Goal: Find specific page/section: Find specific page/section

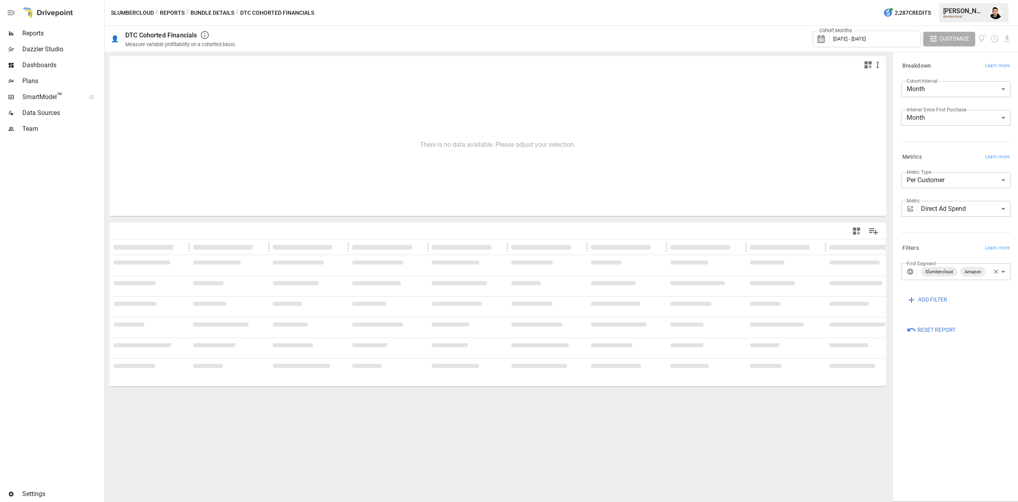
click at [33, 36] on span "Reports" at bounding box center [62, 34] width 80 height 10
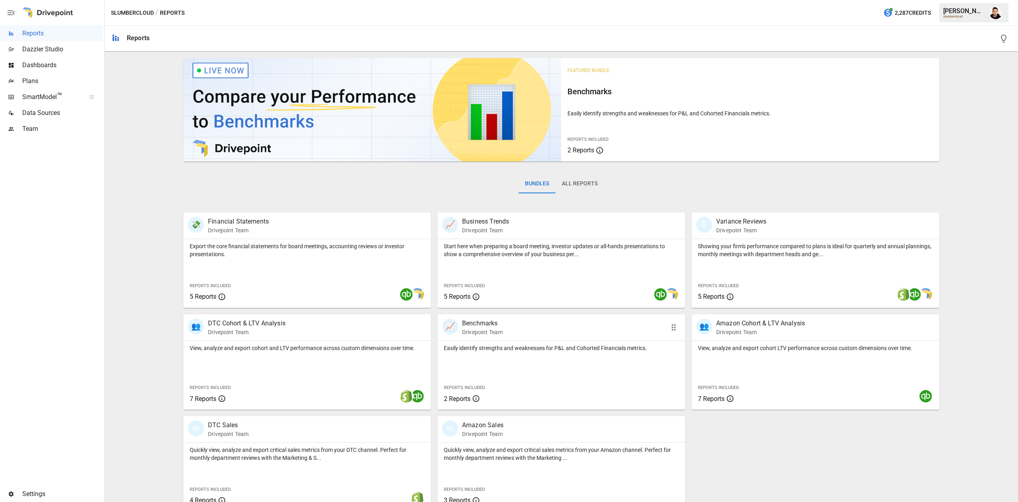
scroll to position [13, 0]
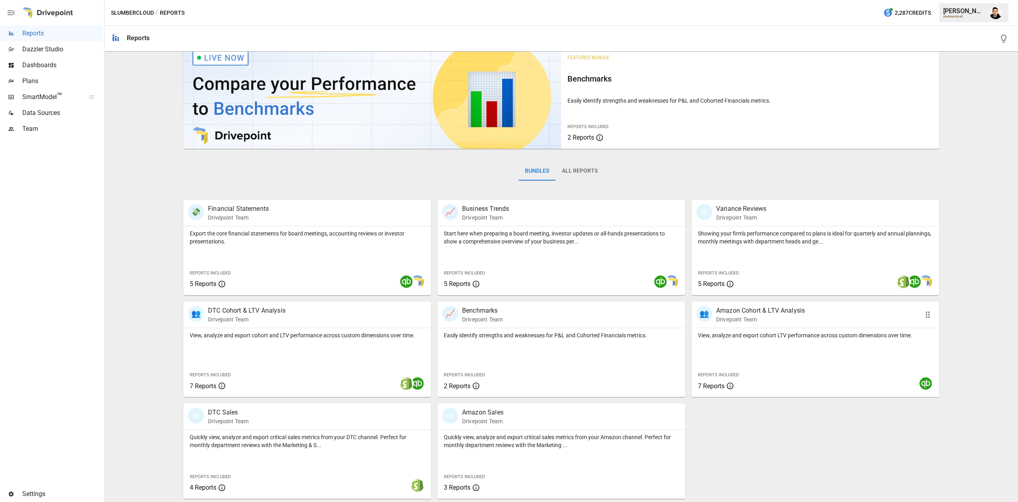
click at [774, 342] on div "View, analyze and export cohort LTV performance across custom dimensions over t…" at bounding box center [816, 362] width 248 height 69
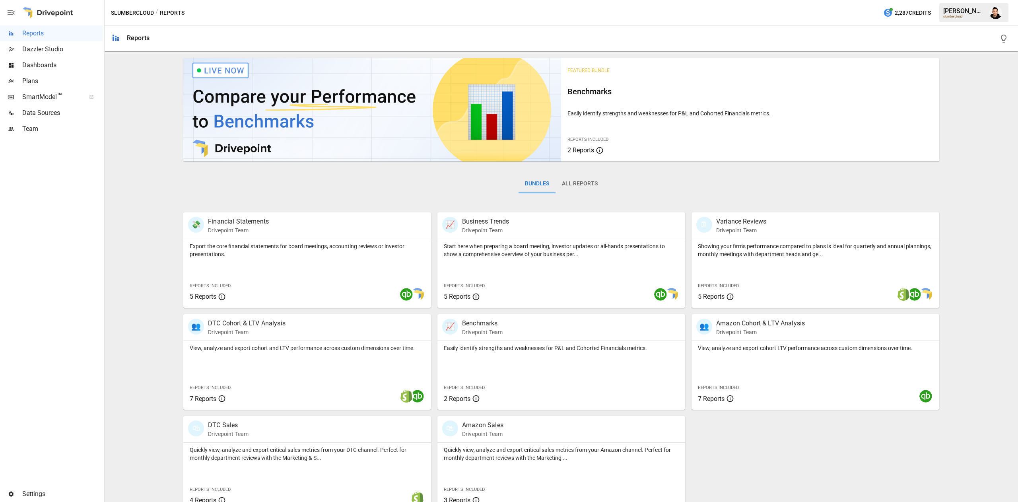
click at [570, 189] on button "All Reports" at bounding box center [580, 183] width 49 height 19
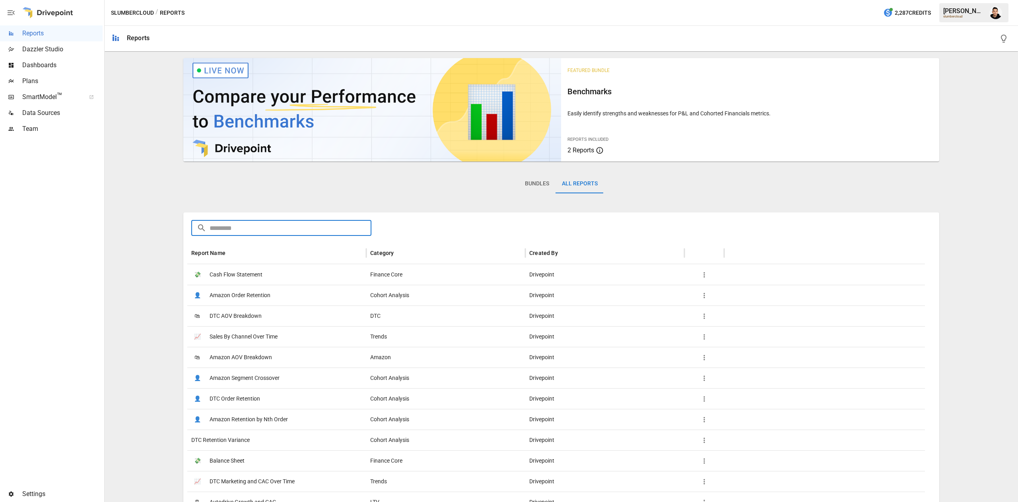
click at [304, 229] on input "text" at bounding box center [291, 228] width 162 height 16
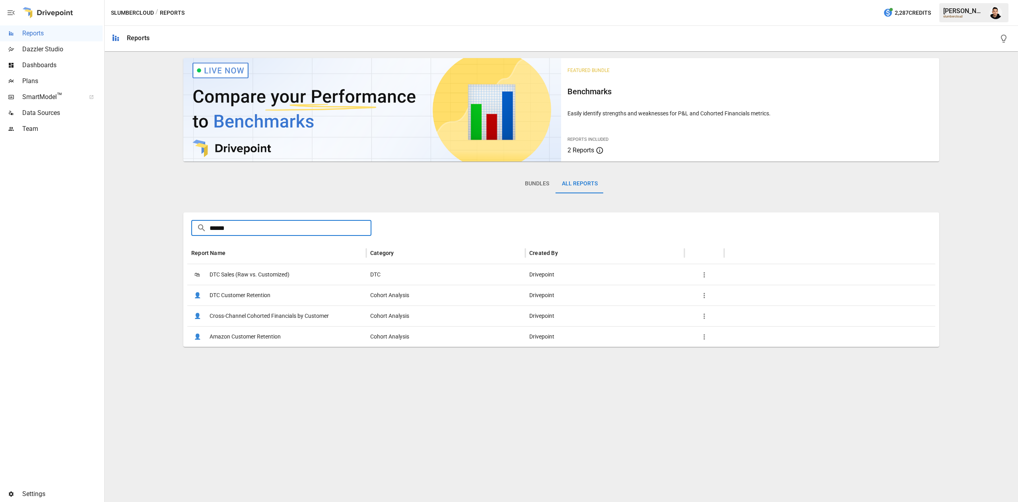
type input "******"
click at [325, 314] on span "Cross-Channel Cohorted Financials by Customer" at bounding box center [269, 316] width 119 height 20
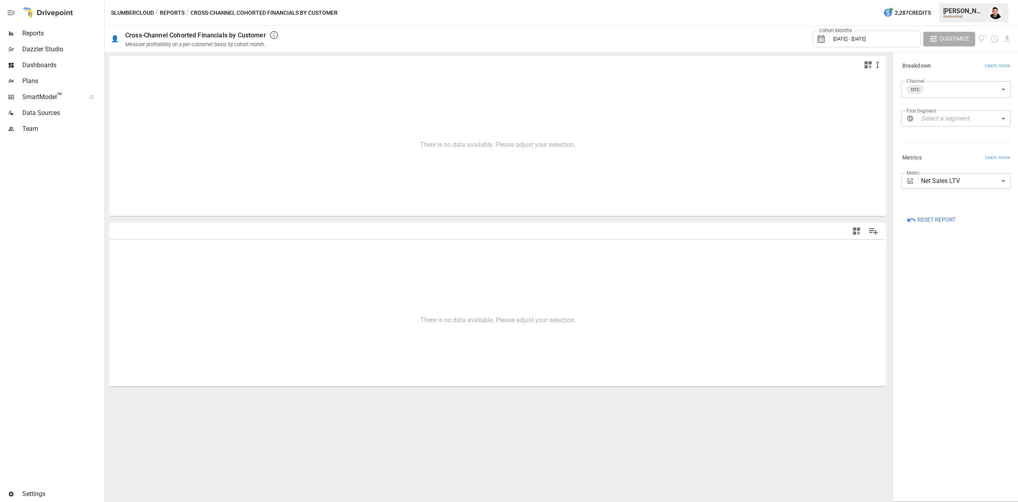
click at [956, 0] on body "**********" at bounding box center [509, 0] width 1018 height 0
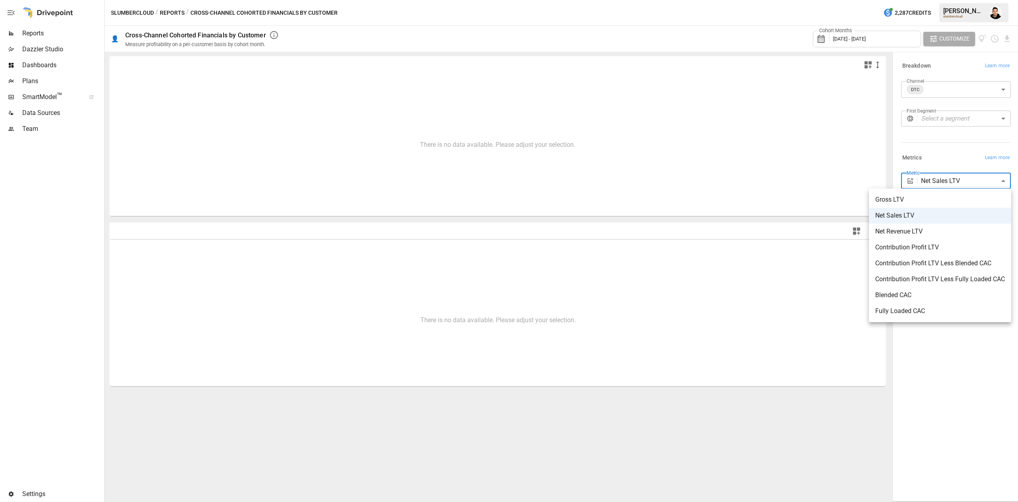
click at [70, 32] on div at bounding box center [509, 251] width 1018 height 502
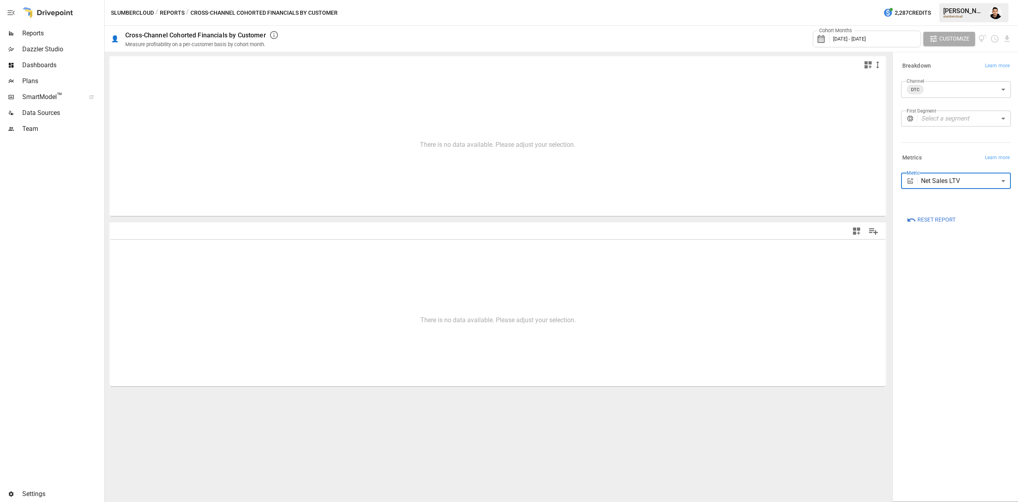
click at [29, 82] on span "Plans" at bounding box center [62, 81] width 80 height 10
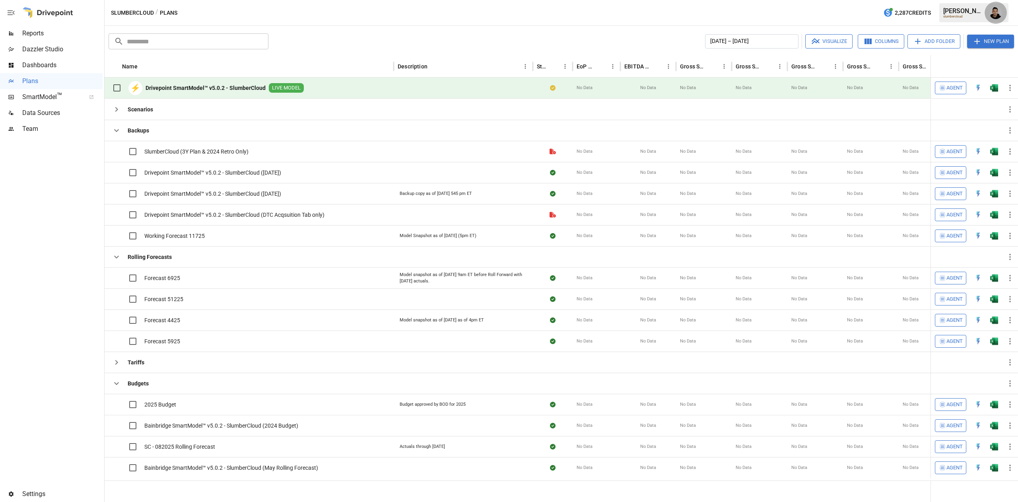
click at [997, 14] on img "Francisco Sanchez" at bounding box center [996, 12] width 13 height 13
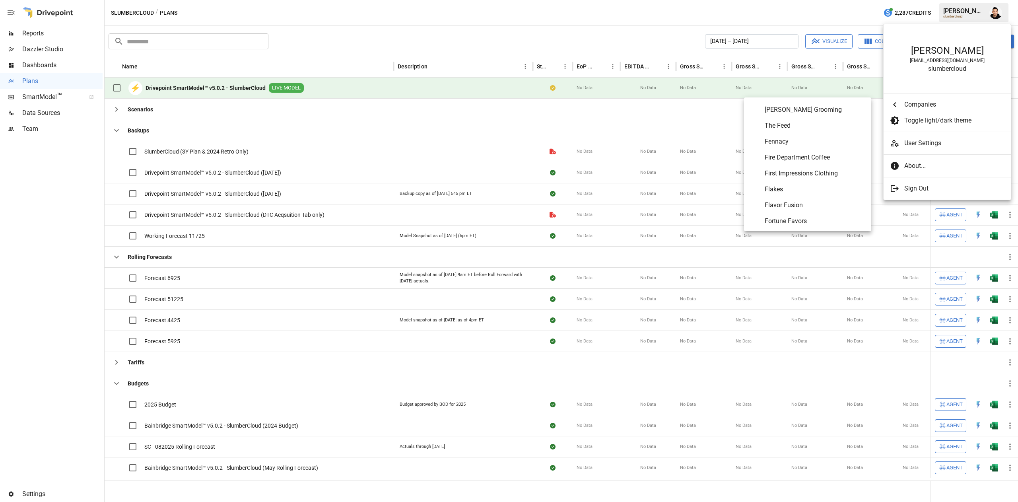
scroll to position [1233, 0]
click at [805, 160] on span "Earthbreeze" at bounding box center [815, 165] width 100 height 10
